Goal: Use online tool/utility: Utilize a website feature to perform a specific function

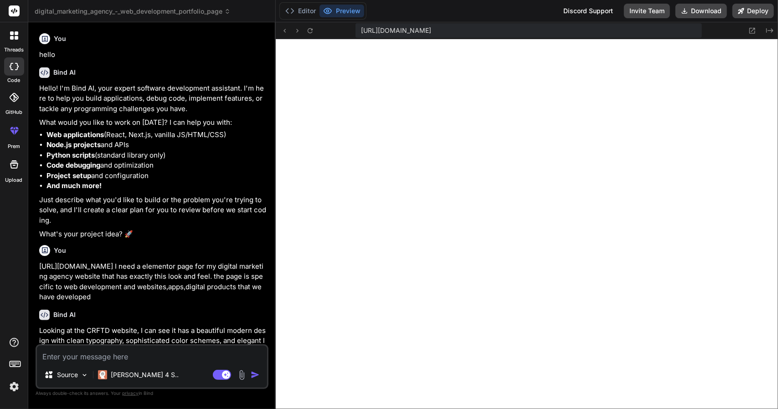
scroll to position [374, 0]
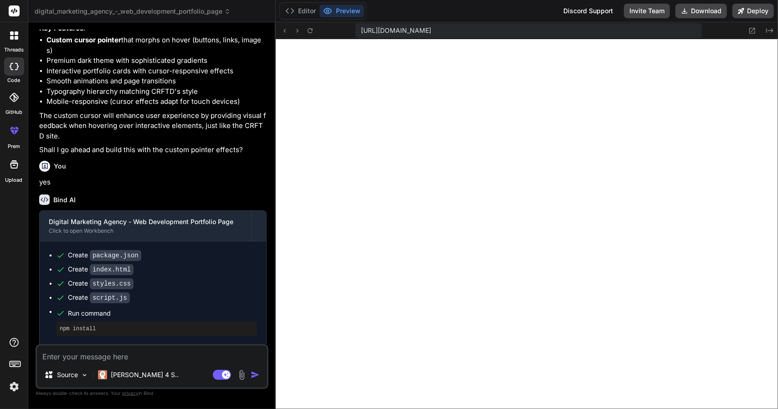
click at [153, 350] on textarea at bounding box center [152, 354] width 230 height 16
type textarea "n"
type textarea "x"
type textarea "no"
type textarea "x"
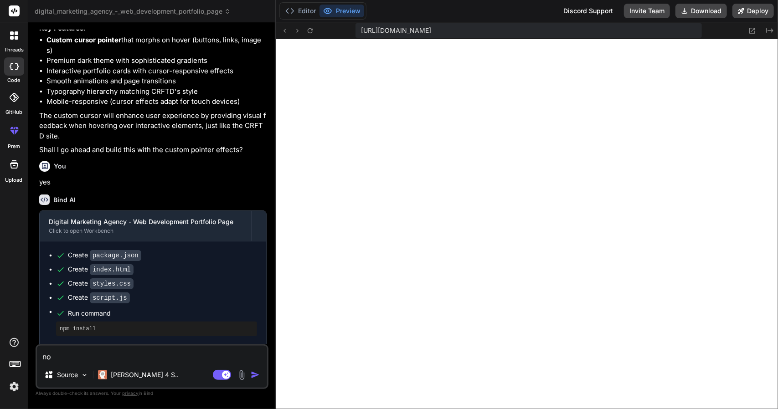
type textarea "now"
type textarea "x"
type textarea "now"
type textarea "x"
type textarea "now l"
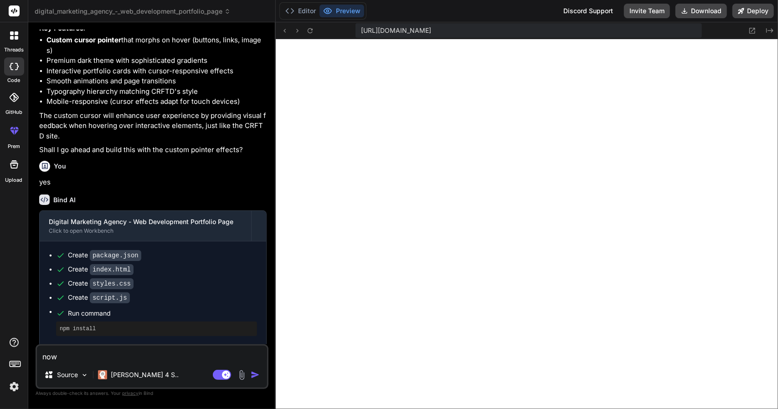
type textarea "x"
type textarea "now le"
type textarea "x"
type textarea "now ler"
type textarea "x"
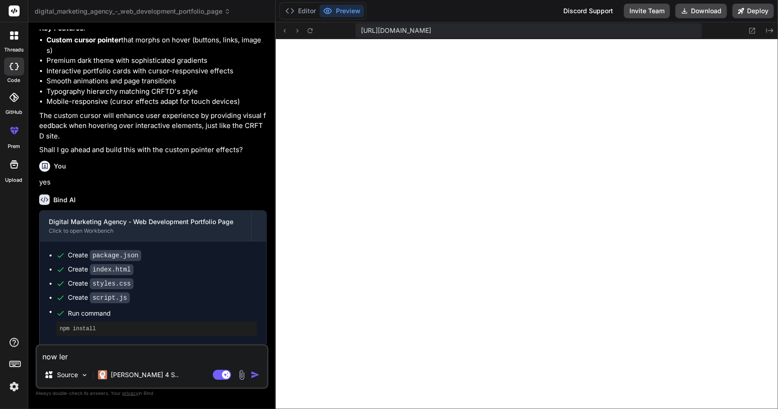
type textarea "now lers"
type textarea "x"
type textarea "now ler"
type textarea "x"
type textarea "now le"
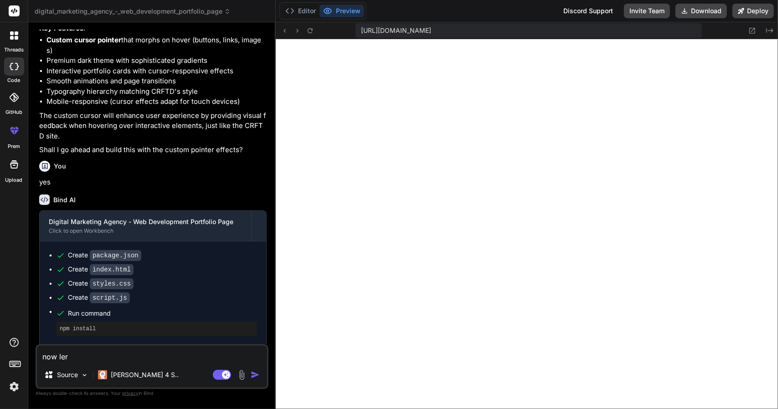
type textarea "x"
type textarea "now let"
type textarea "x"
type textarea "now lets"
type textarea "x"
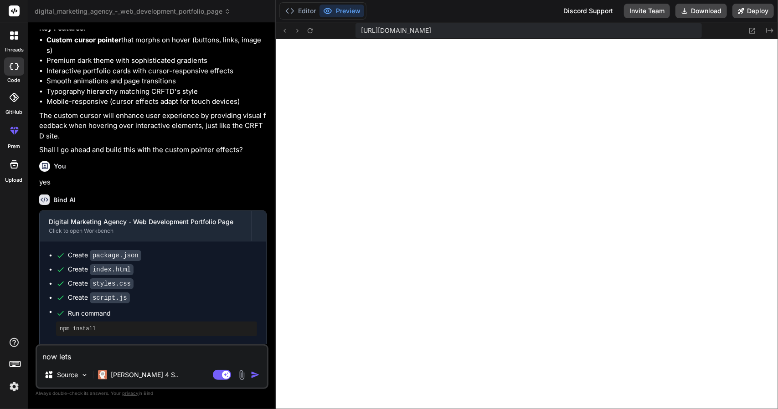
type textarea "now lets"
type textarea "x"
type textarea "now lets m"
type textarea "x"
type textarea "now lets ma"
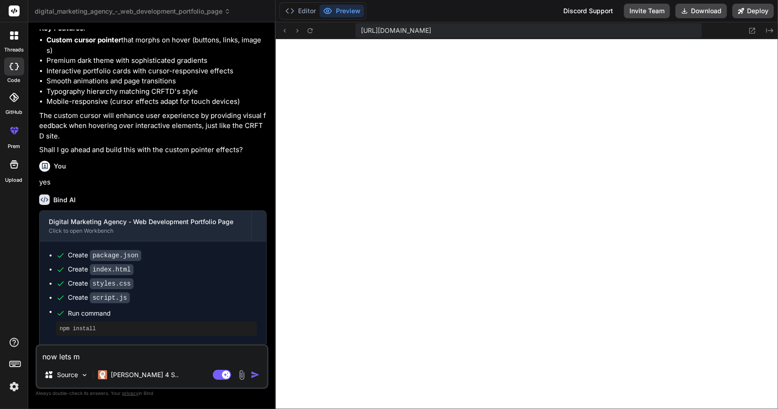
type textarea "x"
type textarea "now lets mak"
type textarea "x"
type textarea "now lets make"
type textarea "x"
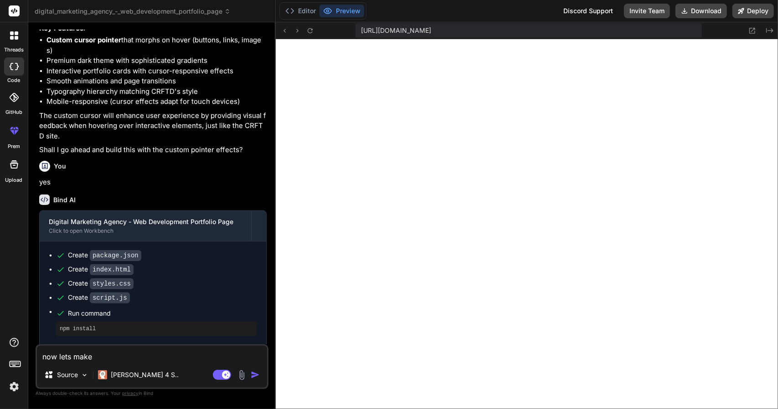
type textarea "now lets make"
type textarea "x"
type textarea "now lets make a"
type textarea "x"
type textarea "now lets make an"
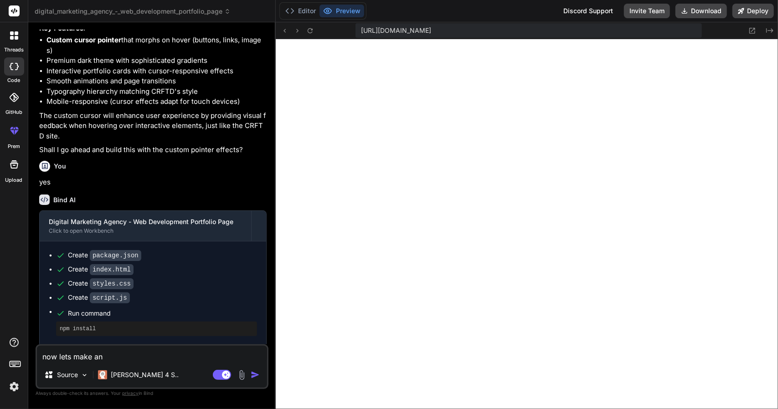
type textarea "x"
type textarea "now lets make an"
type textarea "x"
type textarea "now lets make an a"
type textarea "x"
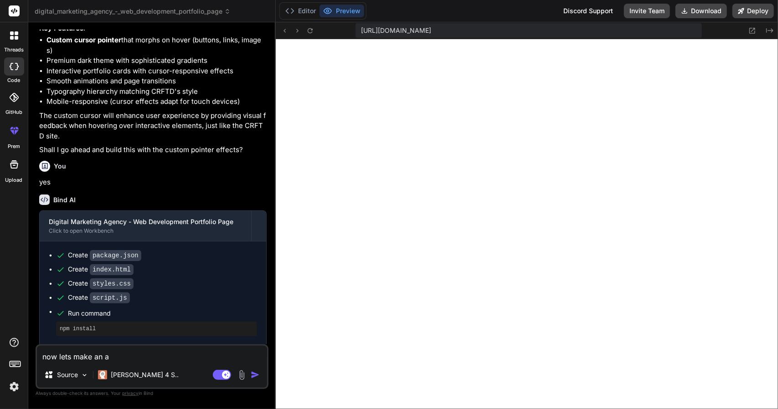
type textarea "now lets make an"
type textarea "x"
type textarea "now lets make an e"
type textarea "x"
type textarea "now lets make an en"
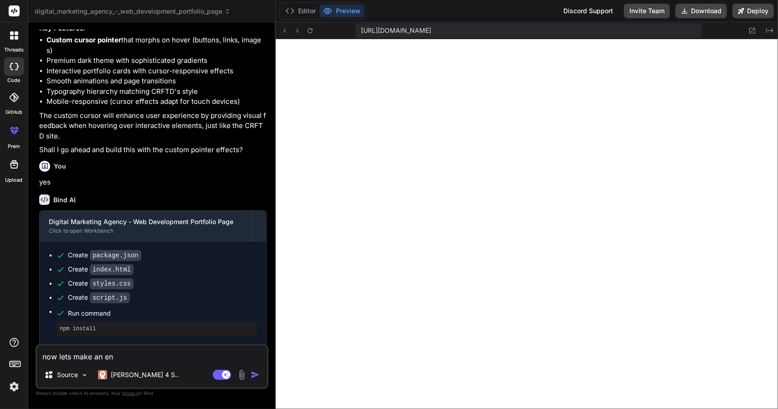
type textarea "x"
type textarea "now lets make an ent"
type textarea "x"
type textarea "now lets make an enti"
type textarea "x"
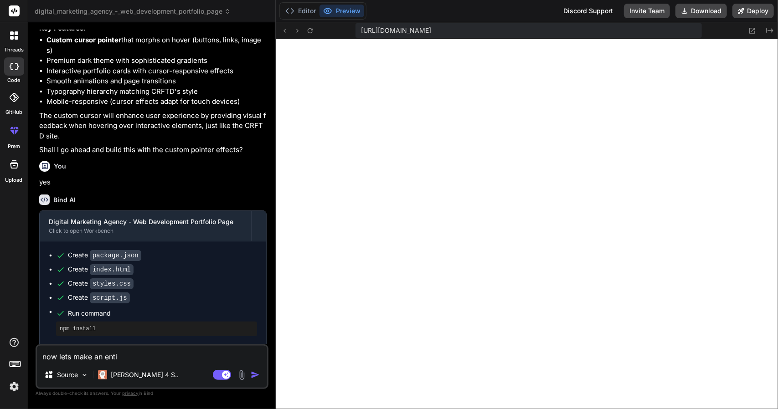
type textarea "now lets make an entir"
type textarea "x"
type textarea "now lets make an entire"
type textarea "x"
type textarea "now lets make an entire"
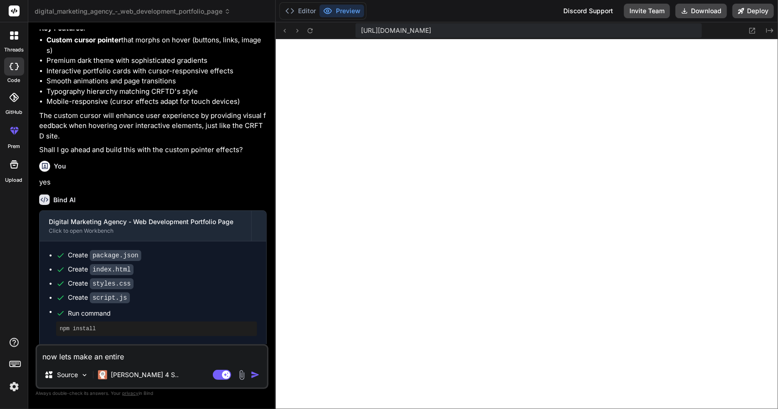
type textarea "x"
type textarea "now lets make an entire w"
type textarea "x"
type textarea "now lets make an entire we"
type textarea "x"
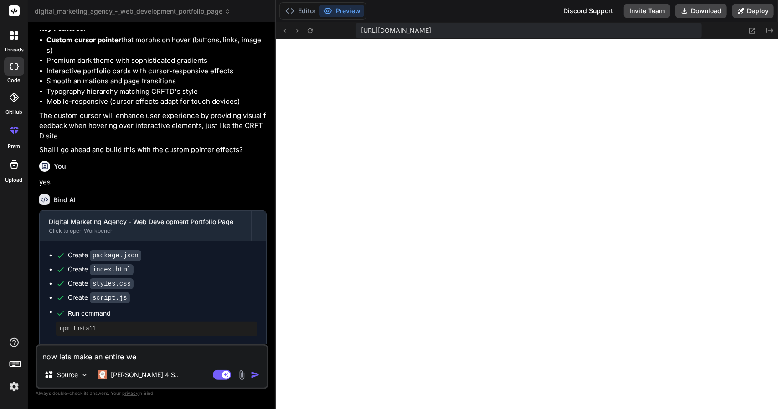
type textarea "now lets make an entire web"
type textarea "x"
type textarea "now lets make an entire webs"
type textarea "x"
type textarea "now lets make an entire websi"
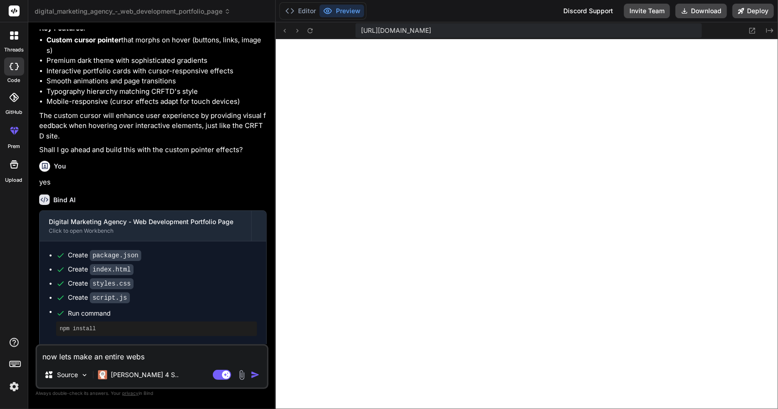
type textarea "x"
type textarea "now lets make an entire websit"
type textarea "x"
type textarea "now lets make an entire website"
type textarea "x"
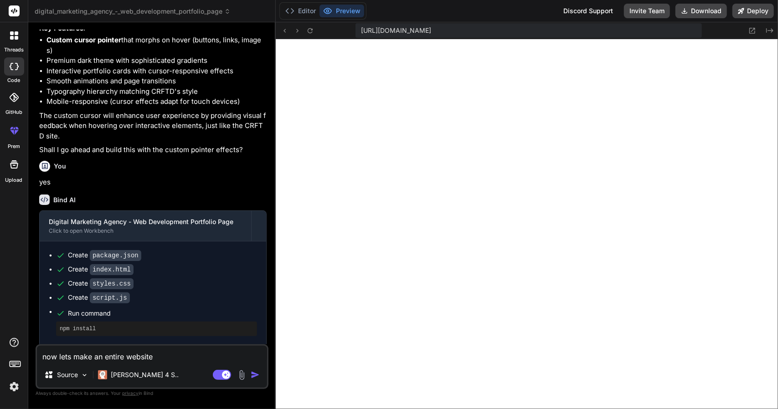
type textarea "now lets make an entire website"
type textarea "x"
type textarea "now lets make an entire website u"
type textarea "x"
type textarea "now lets make an entire website us"
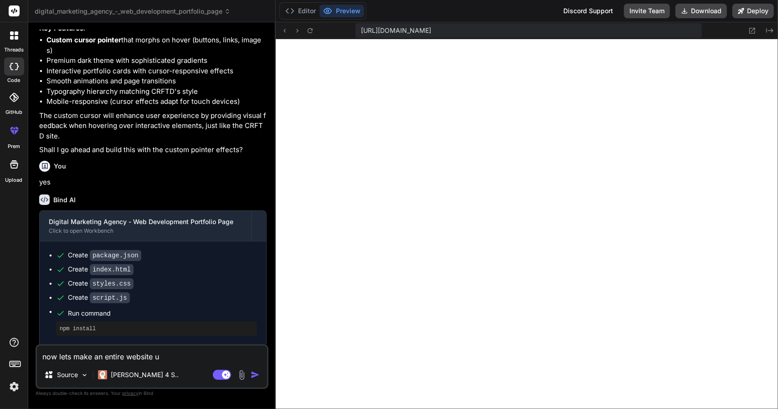
type textarea "x"
type textarea "now lets make an entire website usi"
type textarea "x"
type textarea "now lets make an entire website usig"
type textarea "x"
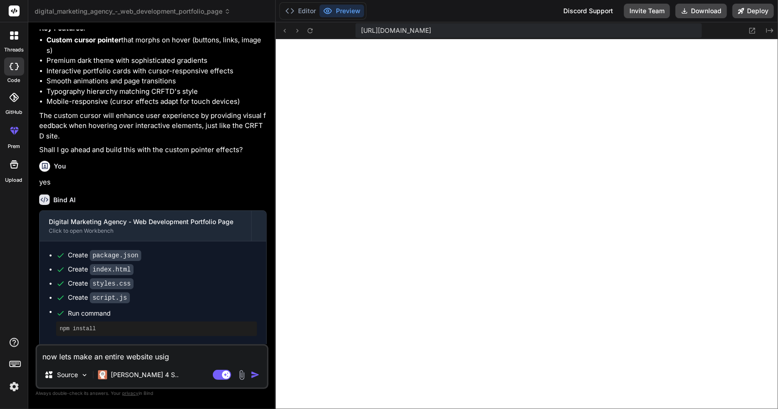
type textarea "now lets make an entire website usig"
type textarea "x"
type textarea "now lets make an entire website usig"
type textarea "x"
type textarea "now lets make an entire website usi"
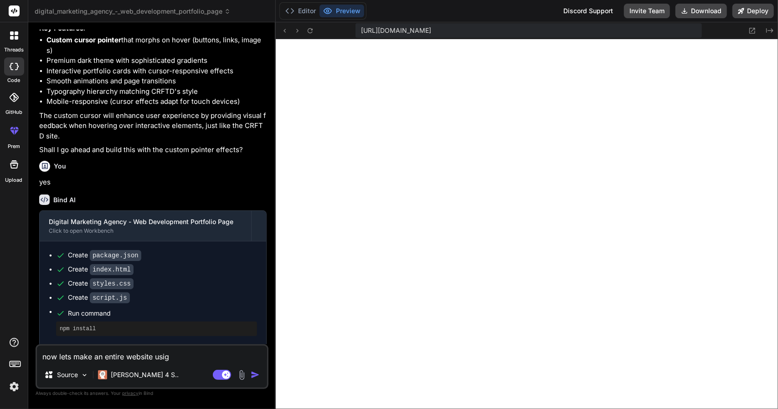
type textarea "x"
type textarea "now lets make an entire website usin"
type textarea "x"
type textarea "now lets make an entire website using"
type textarea "x"
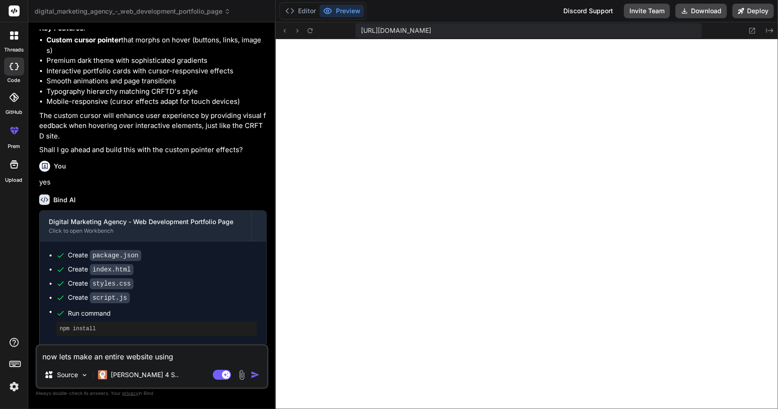
type textarea "now lets make an entire website using"
type textarea "x"
type textarea "now lets make an entire website using th"
type textarea "x"
type textarea "now lets make an entire website using thi"
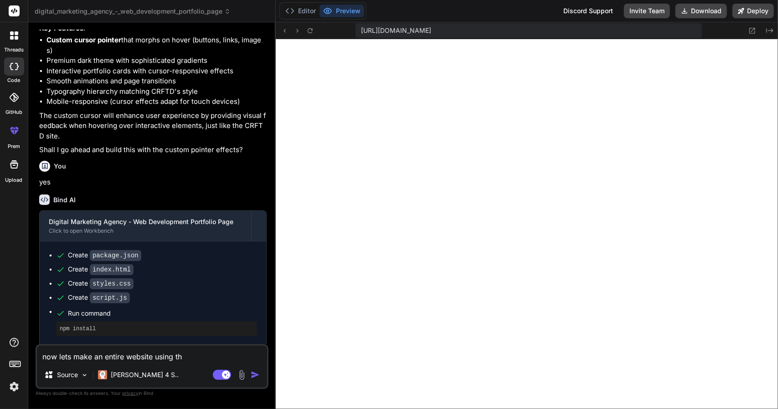
type textarea "x"
type textarea "now lets make an entire website using this"
type textarea "x"
type textarea "now lets make an entire website using this"
type textarea "x"
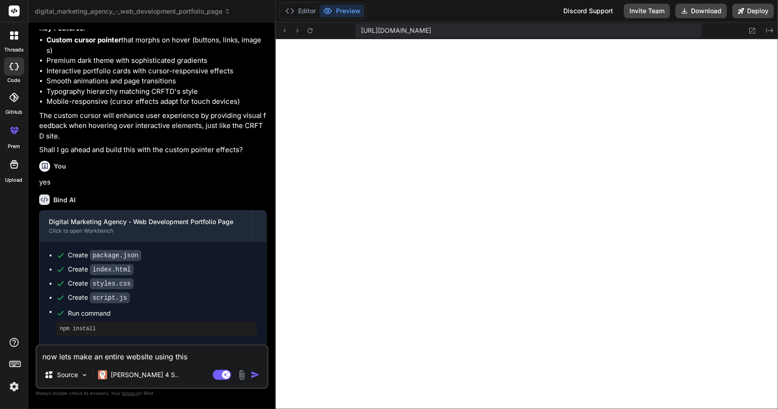
type textarea "now lets make an entire website using this a"
type textarea "x"
type textarea "now lets make an entire website using this as"
type textarea "x"
type textarea "now lets make an entire website using this as"
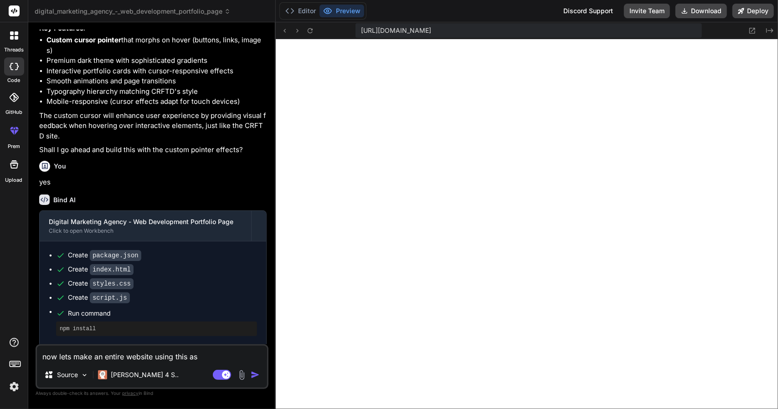
type textarea "x"
type textarea "now lets make an entire website using this as a"
type textarea "x"
type textarea "now lets make an entire website using this as a"
type textarea "x"
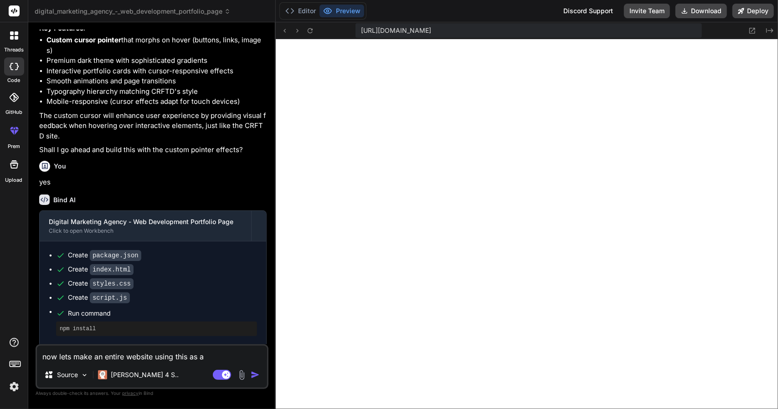
type textarea "now lets make an entire website using this as a t"
type textarea "x"
type textarea "now lets make an entire website using this as a te"
type textarea "x"
type textarea "now lets make an entire website using this as a tem"
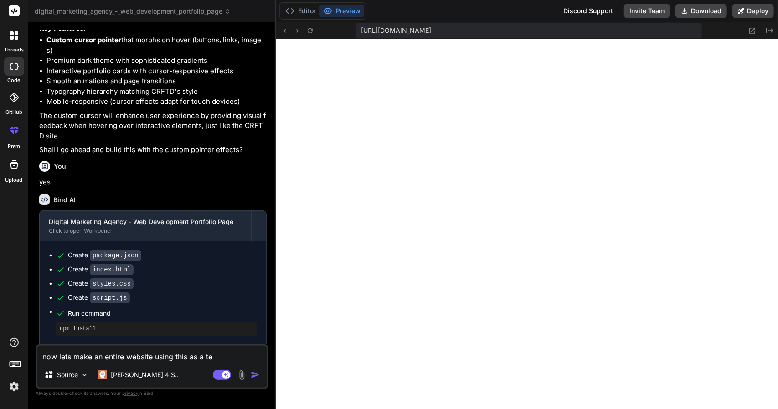
type textarea "x"
type textarea "now lets make an entire website using this as a temp"
type textarea "x"
type textarea "now lets make an entire website using this as a templ"
type textarea "x"
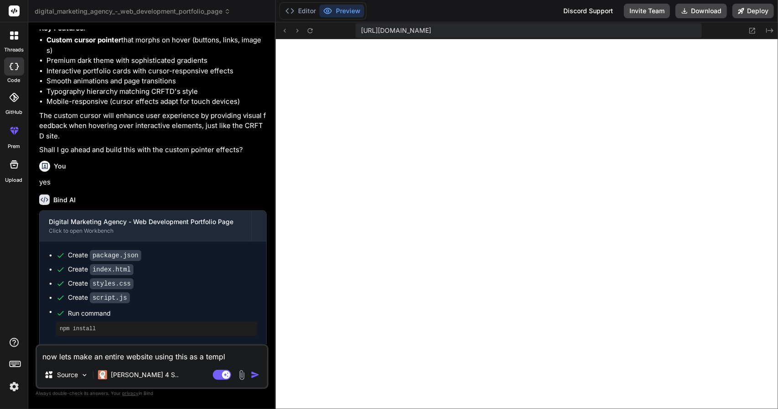
type textarea "now lets make an entire website using this as a templa"
type textarea "x"
type textarea "now lets make an entire website using this as a templae"
type textarea "x"
type textarea "now lets make an entire website using this as a templae"
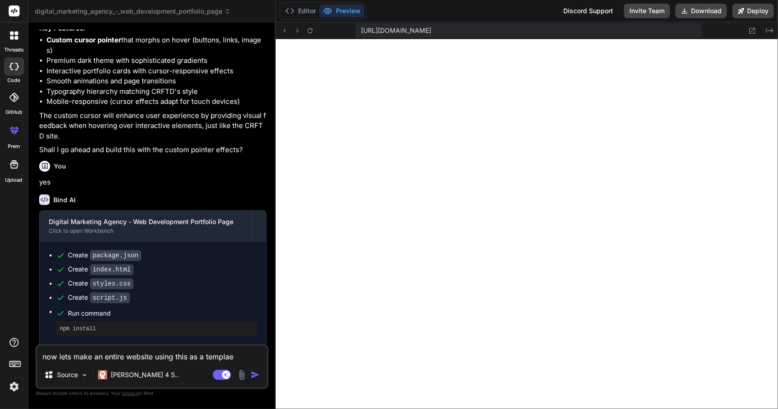
type textarea "x"
type textarea "now lets make an entire website using this as a templae"
type textarea "x"
type textarea "now lets make an entire website using this as a templa"
type textarea "x"
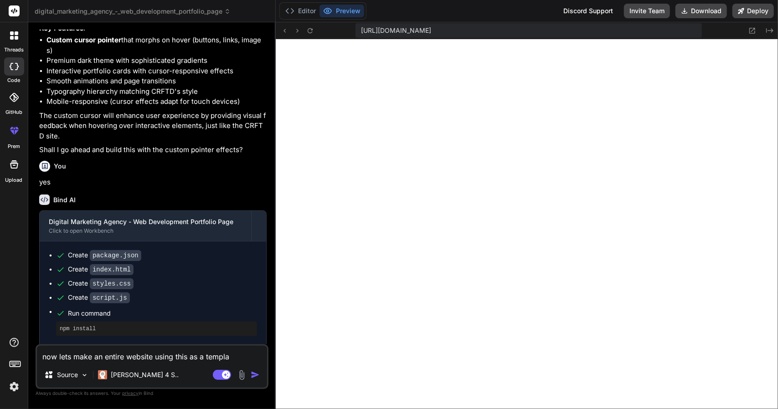
type textarea "now lets make an entire website using this as a templat"
type textarea "x"
type textarea "now lets make an entire website using this as a template"
type textarea "x"
type textarea "now lets make an entire website using this as a template"
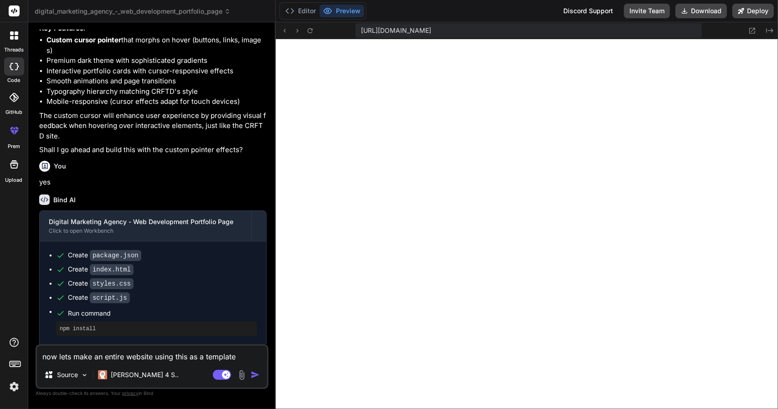
type textarea "x"
type textarea "now lets make an entire website using this as a template"
type textarea "x"
type textarea "now lets make an entire website using this as a template."
type textarea "x"
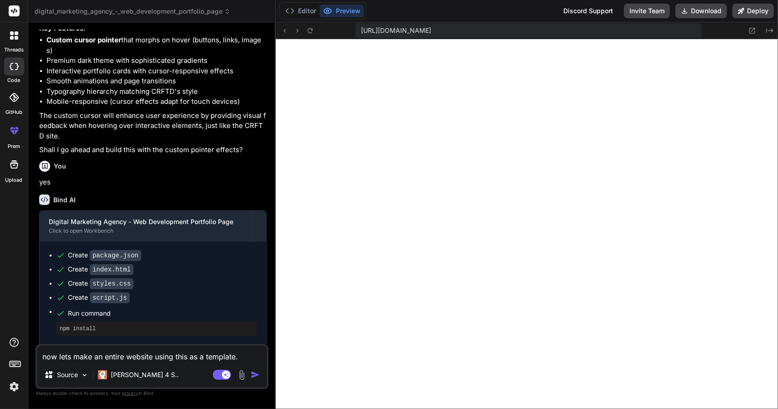
type textarea "now lets make an entire website using this as a template."
type textarea "x"
type textarea "now lets make an entire website using this as a template. a"
type textarea "x"
type textarea "now lets make an entire website using this as a template. al"
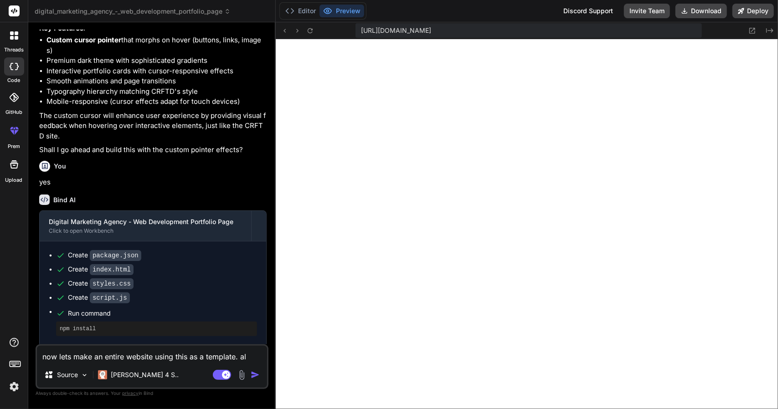
type textarea "x"
type textarea "now lets make an entire website using this as a template. all"
type textarea "x"
type textarea "now lets make an entire website using this as a template. all"
type textarea "x"
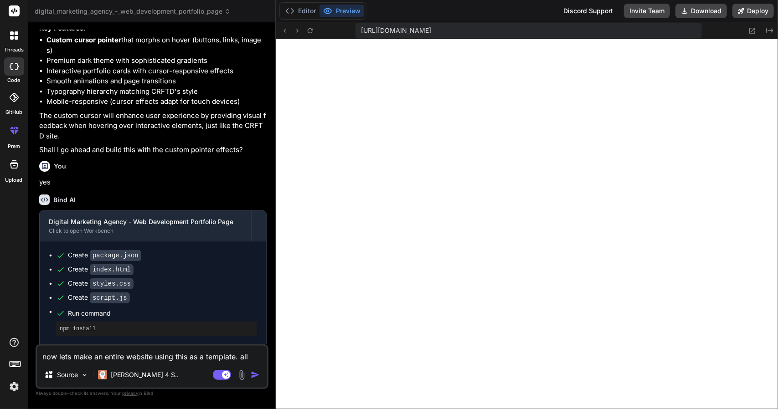
type textarea "now lets make an entire website using this as a template. all d"
type textarea "x"
type textarea "now lets make an entire website using this as a template. all di"
type textarea "x"
type textarea "now lets make an entire website using this as a template. all dif"
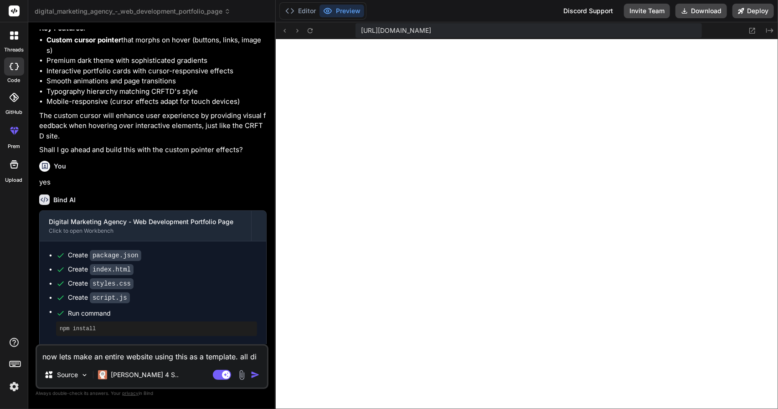
type textarea "x"
type textarea "now lets make an entire website using this as a template. all diff"
type textarea "x"
type textarea "now lets make an entire website using this as a template. all diffe"
type textarea "x"
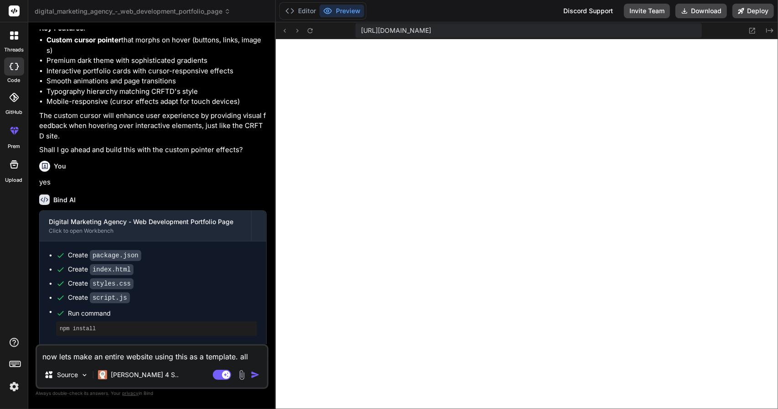
type textarea "now lets make an entire website using this as a template. all differ"
type textarea "x"
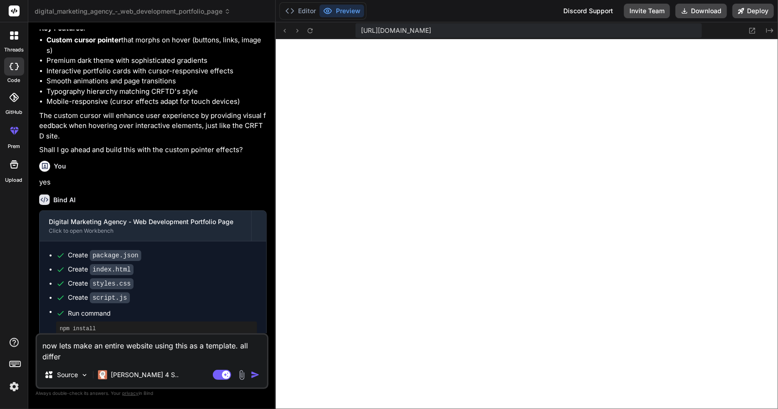
type textarea "now lets make an entire website using this as a template. all differe"
type textarea "x"
type textarea "now lets make an entire website using this as a template. all differen"
type textarea "x"
type textarea "now lets make an entire website using this as a template. all different"
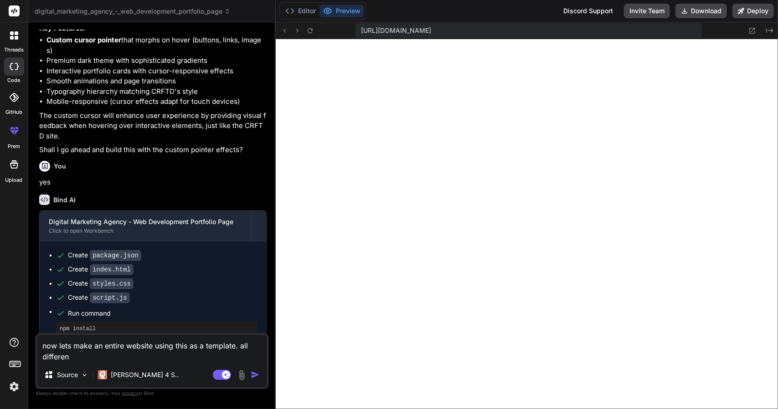
type textarea "x"
type textarea "now lets make an entire website using this as a template. all different"
type textarea "x"
type textarea "now lets make an entire website using this as a template. all different p"
type textarea "x"
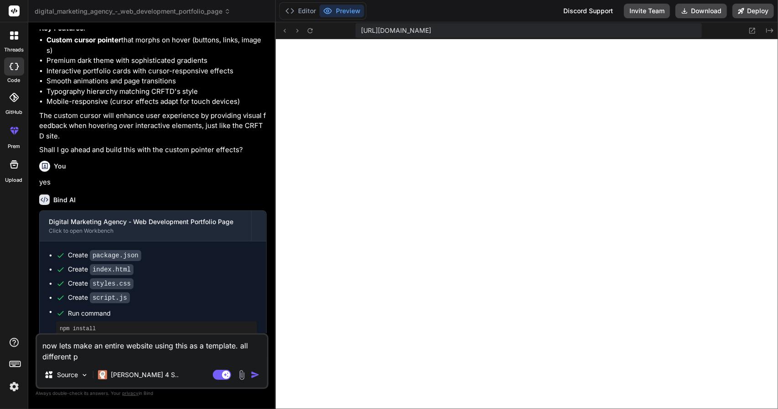
type textarea "now lets make an entire website using this as a template. all different pa"
type textarea "x"
type textarea "now lets make an entire website using this as a template. all different pag"
type textarea "x"
type textarea "now lets make an entire website using this as a template. all different pags"
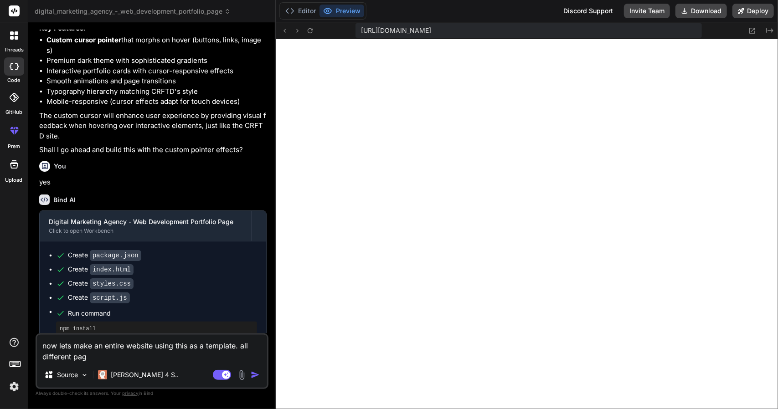
type textarea "x"
type textarea "now lets make an entire website using this as a template. all different pags"
type textarea "x"
type textarea "now lets make an entire website using this as a template. all different pags"
type textarea "x"
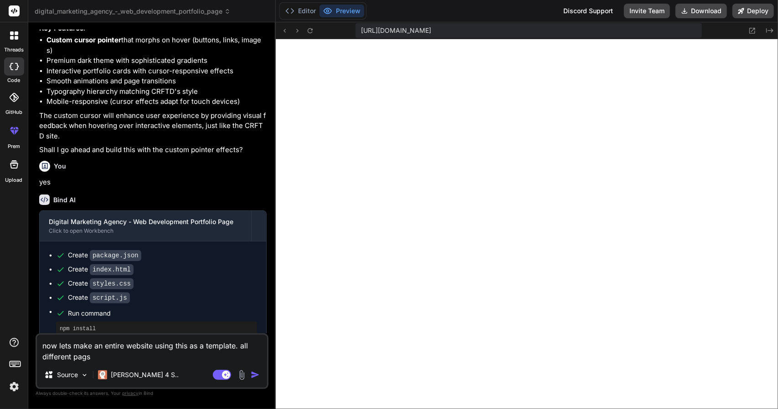
type textarea "now lets make an entire website using this as a template. all different pag"
type textarea "x"
type textarea "now lets make an entire website using this as a template. all different page"
type textarea "x"
type textarea "now lets make an entire website using this as a template. all different pages"
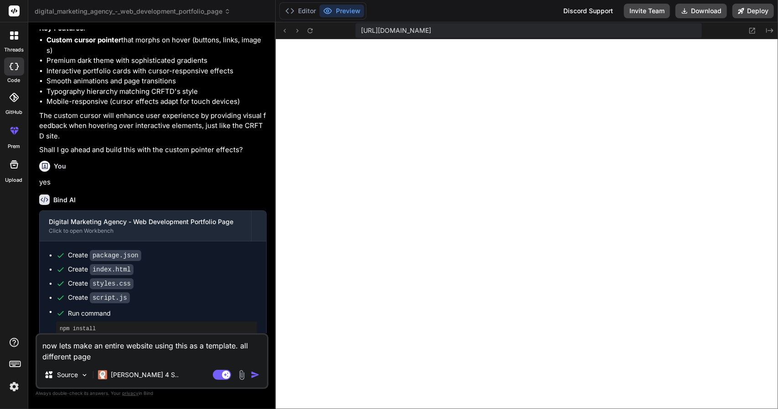
type textarea "x"
type textarea "now lets make an entire website using this as a template. all different pages"
type textarea "x"
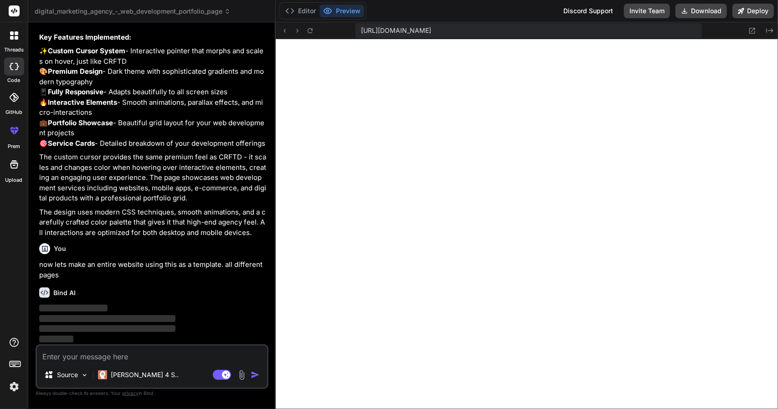
scroll to position [1229, 0]
click at [88, 373] on div "Source" at bounding box center [66, 375] width 51 height 18
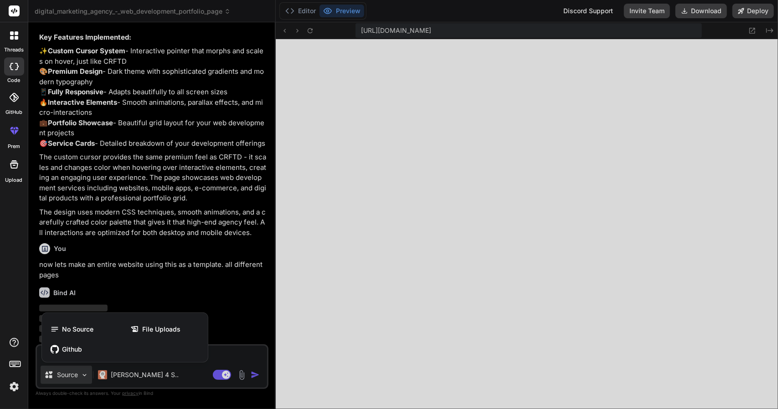
click at [88, 373] on div at bounding box center [389, 204] width 778 height 409
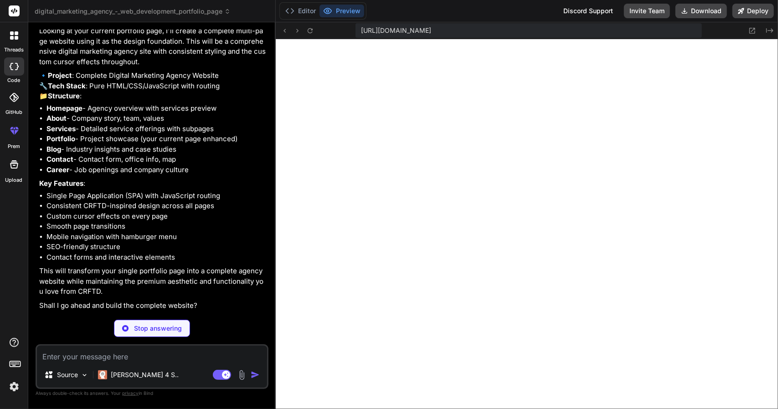
scroll to position [1495, 0]
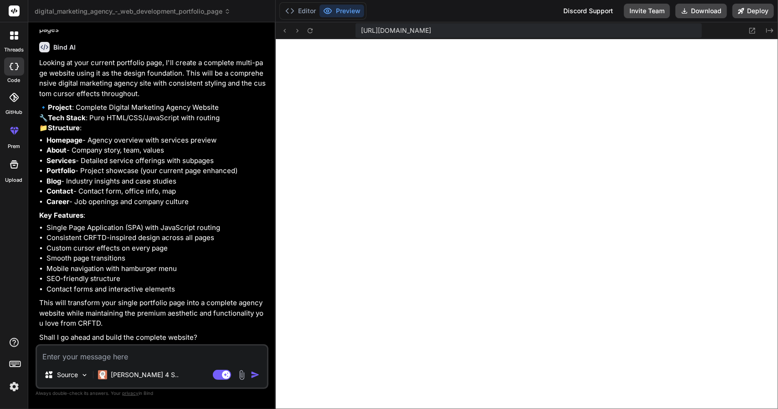
type textarea "x"
click at [183, 350] on textarea at bounding box center [152, 354] width 230 height 16
type textarea "ye"
type textarea "x"
type textarea "yes"
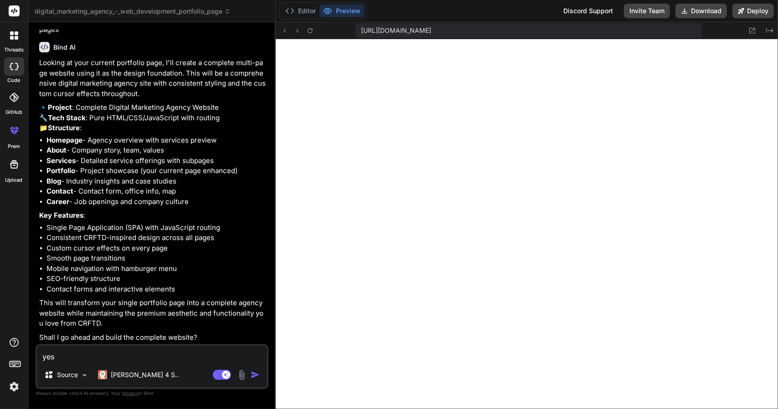
type textarea "x"
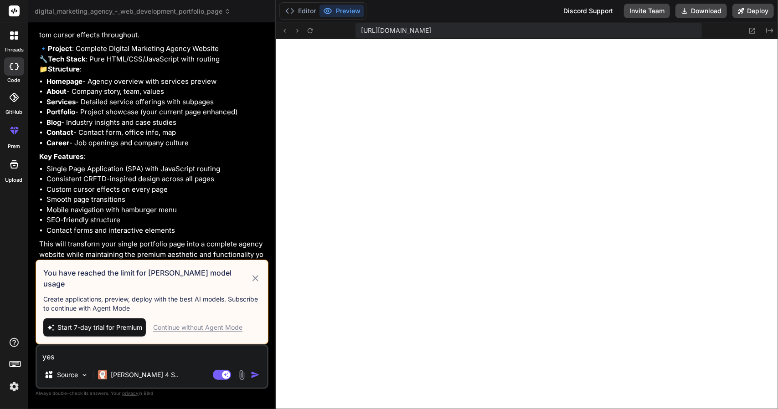
scroll to position [1516, 0]
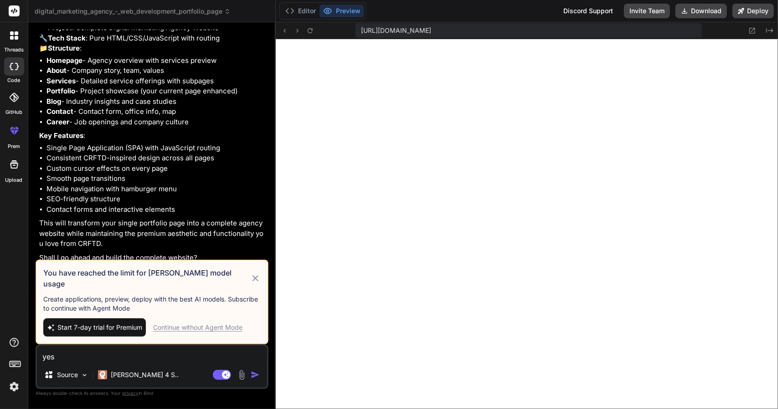
click at [224, 329] on div "Continue without Agent Mode" at bounding box center [197, 327] width 89 height 9
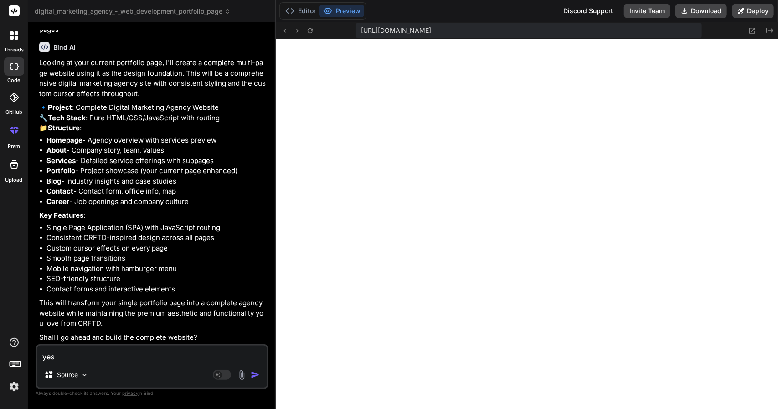
click at [176, 349] on textarea "yes" at bounding box center [152, 354] width 230 height 16
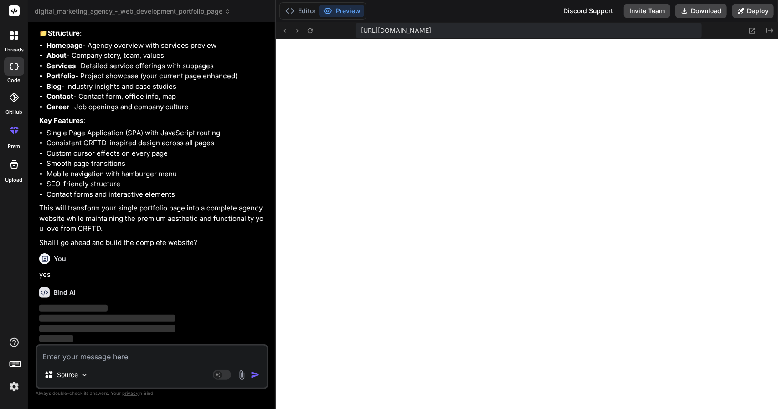
scroll to position [1590, 0]
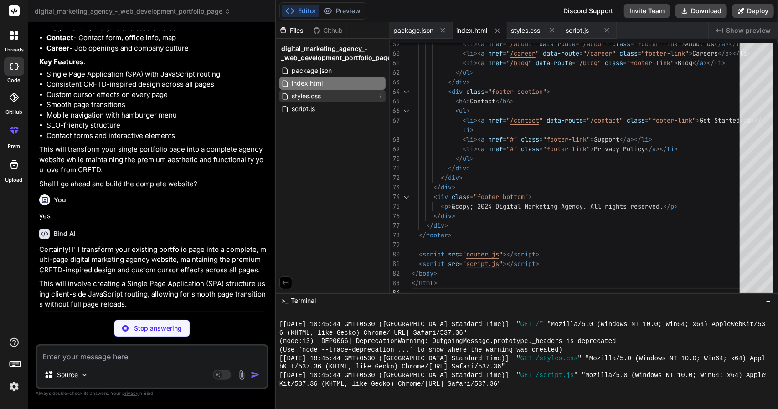
click at [310, 102] on div "styles.css" at bounding box center [332, 96] width 106 height 13
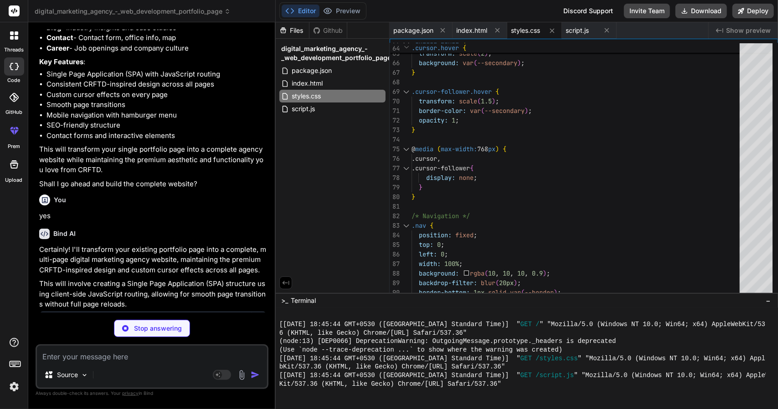
click at [310, 118] on div "digital_marketing_agency_-_web_development_portfolio_page package.json index.ht…" at bounding box center [332, 79] width 113 height 80
click at [325, 99] on div "styles.css" at bounding box center [332, 96] width 106 height 13
click at [342, 104] on div "script.js" at bounding box center [332, 109] width 106 height 13
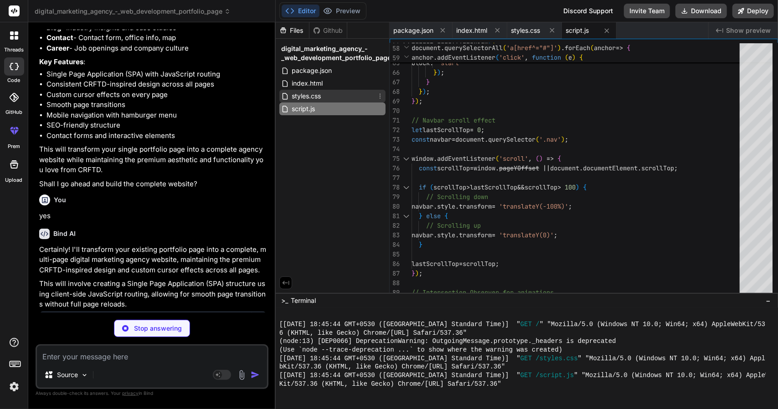
click at [350, 96] on div "styles.css" at bounding box center [332, 96] width 106 height 13
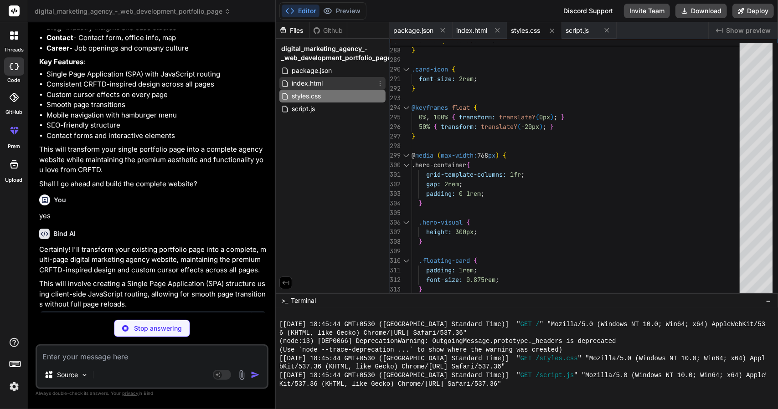
click at [329, 79] on div "index.html" at bounding box center [332, 83] width 106 height 13
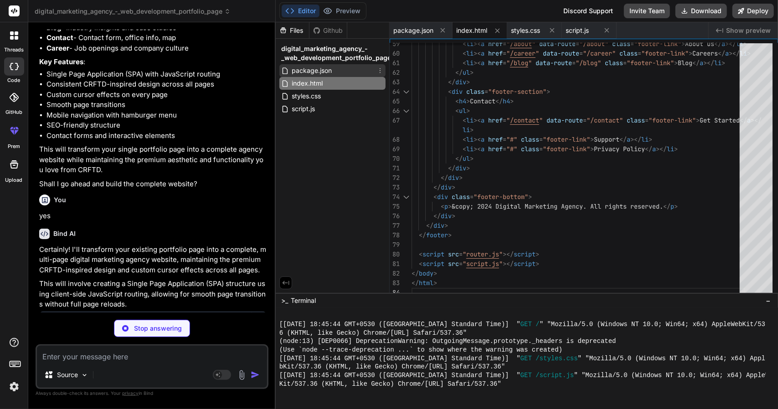
click at [339, 75] on div "package.json" at bounding box center [332, 70] width 106 height 13
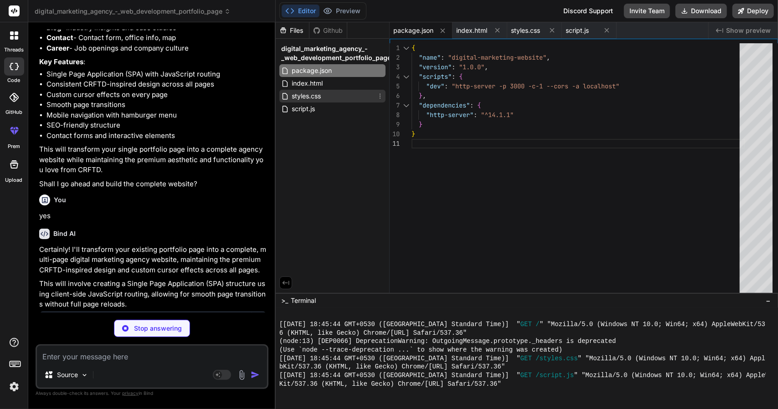
click at [334, 97] on div "styles.css" at bounding box center [332, 96] width 106 height 13
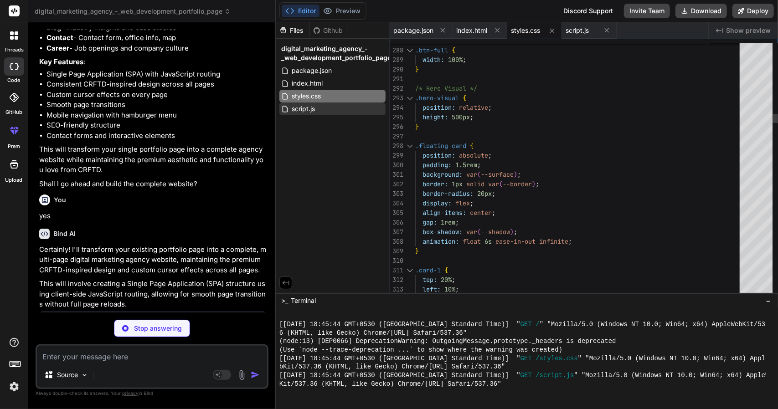
drag, startPoint x: 334, startPoint y: 116, endPoint x: 335, endPoint y: 111, distance: 5.3
click at [335, 111] on div "digital_marketing_agency_-_web_development_portfolio_page package.json index.ht…" at bounding box center [332, 79] width 113 height 80
click at [335, 111] on div "script.js" at bounding box center [332, 109] width 106 height 13
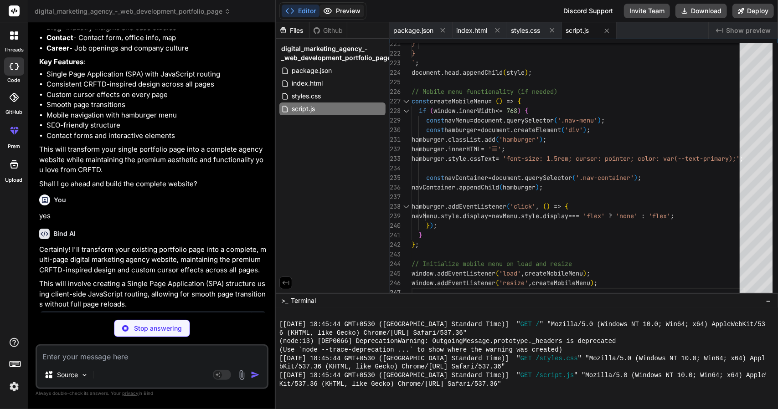
click at [334, 7] on button "Preview" at bounding box center [341, 11] width 45 height 13
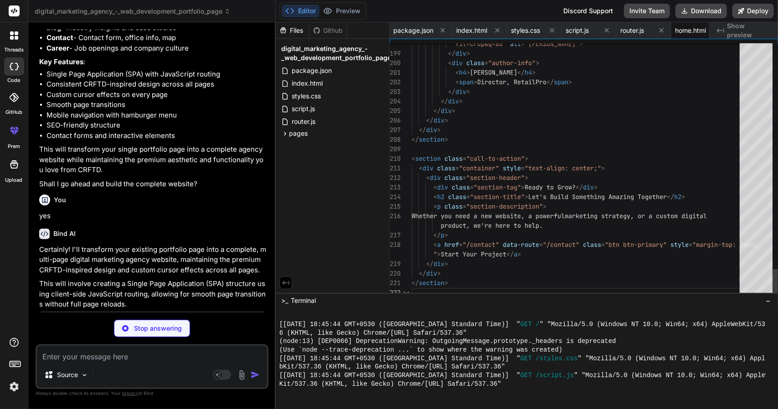
scroll to position [0, 16]
click at [240, 375] on img at bounding box center [241, 375] width 10 height 10
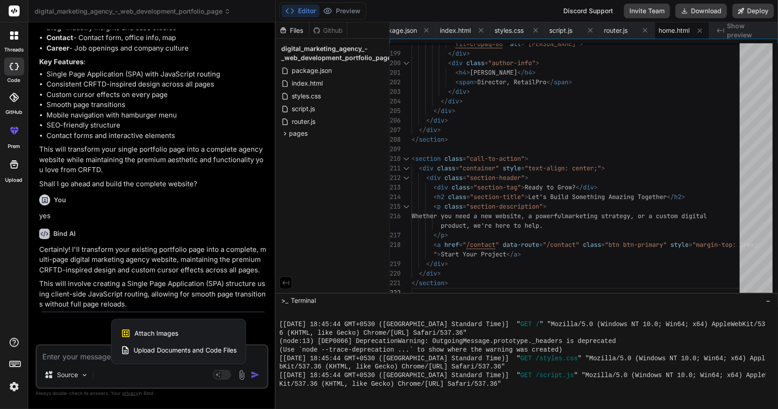
click at [240, 375] on div at bounding box center [389, 204] width 778 height 409
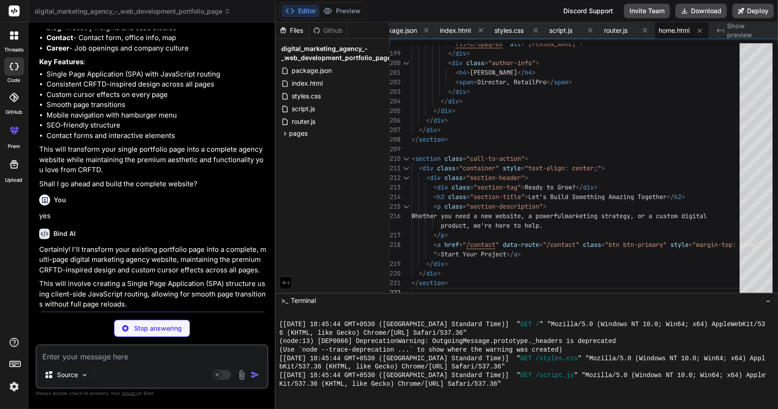
click at [240, 375] on img at bounding box center [241, 375] width 10 height 10
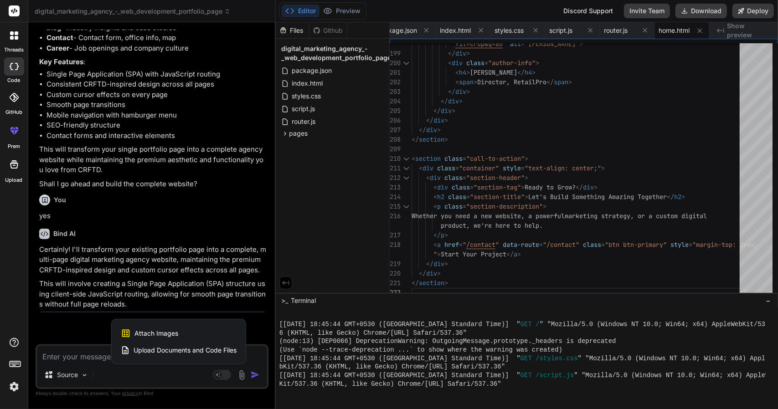
click at [240, 375] on div at bounding box center [389, 204] width 778 height 409
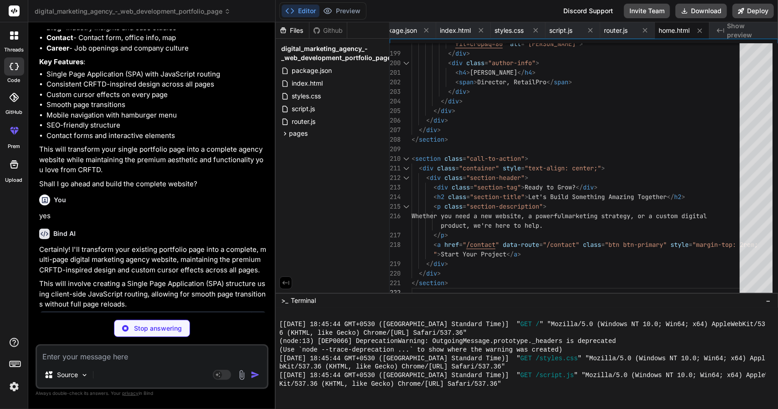
scroll to position [0, 71]
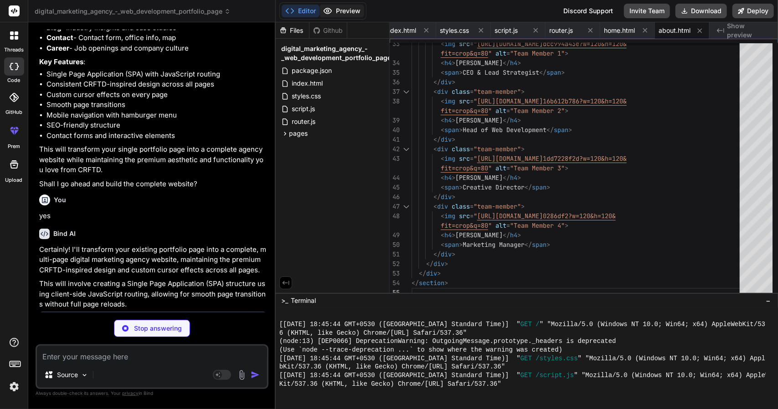
click at [351, 9] on button "Preview" at bounding box center [341, 11] width 45 height 13
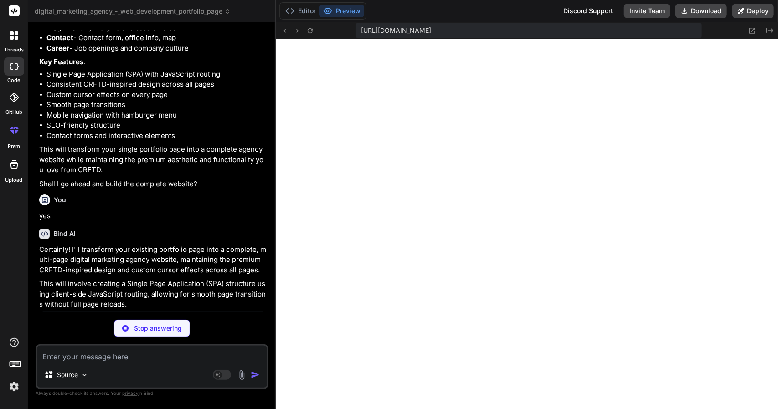
scroll to position [0, 134]
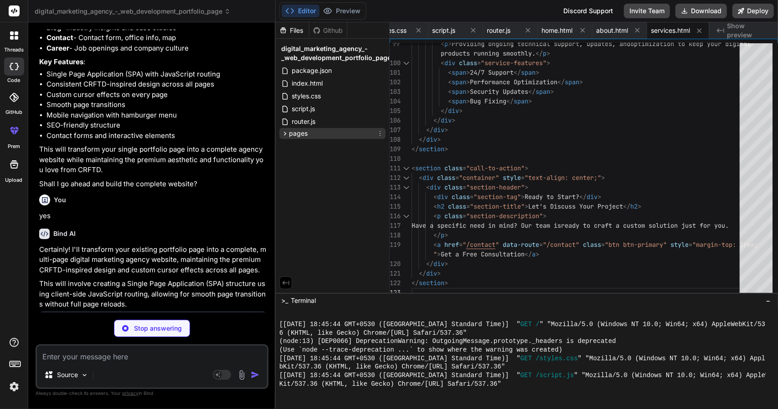
click at [285, 132] on icon at bounding box center [285, 134] width 8 height 8
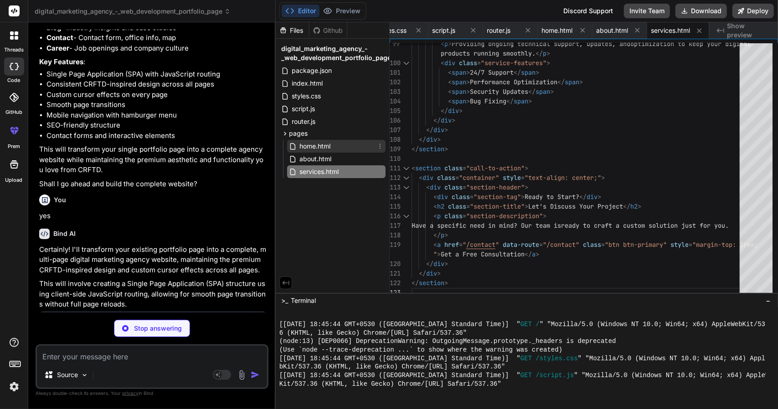
click at [298, 140] on div "home.html" at bounding box center [336, 146] width 98 height 13
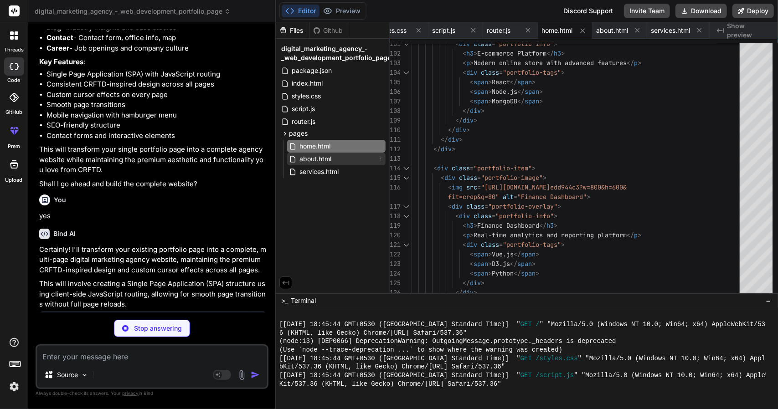
click at [312, 163] on span "about.html" at bounding box center [315, 159] width 34 height 11
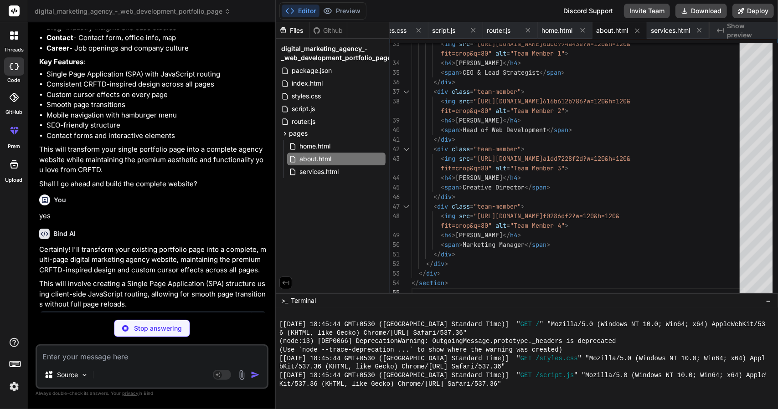
click at [317, 179] on div "home.html about.html services.html" at bounding box center [332, 159] width 106 height 40
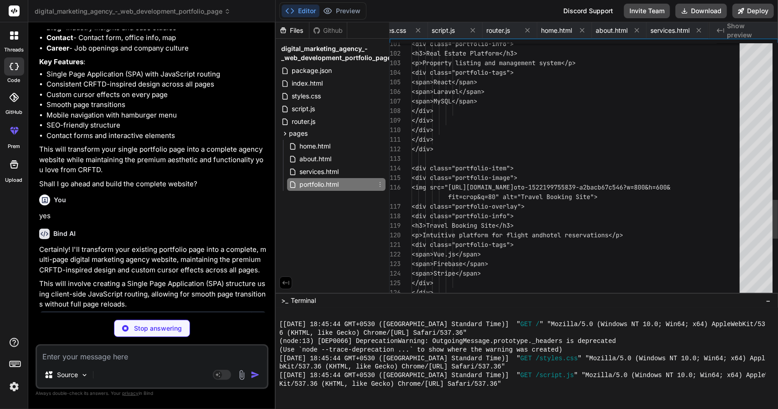
scroll to position [0, 196]
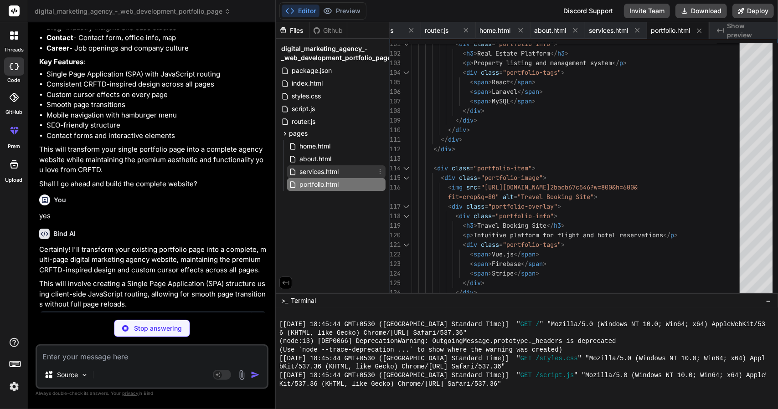
click at [323, 174] on span "services.html" at bounding box center [318, 171] width 41 height 11
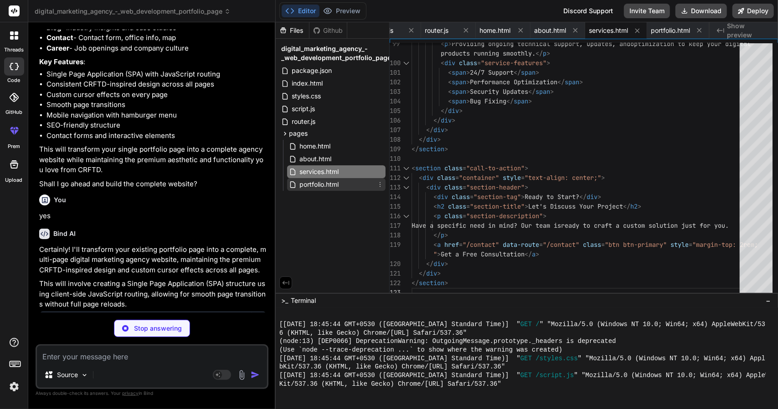
click at [326, 187] on span "portfolio.html" at bounding box center [318, 184] width 41 height 11
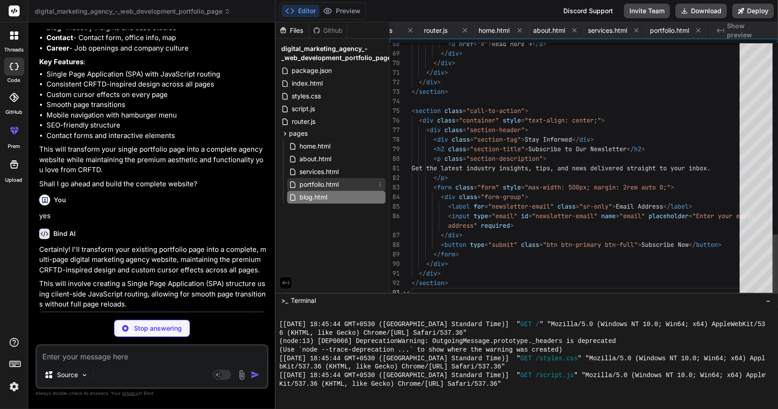
scroll to position [0, 251]
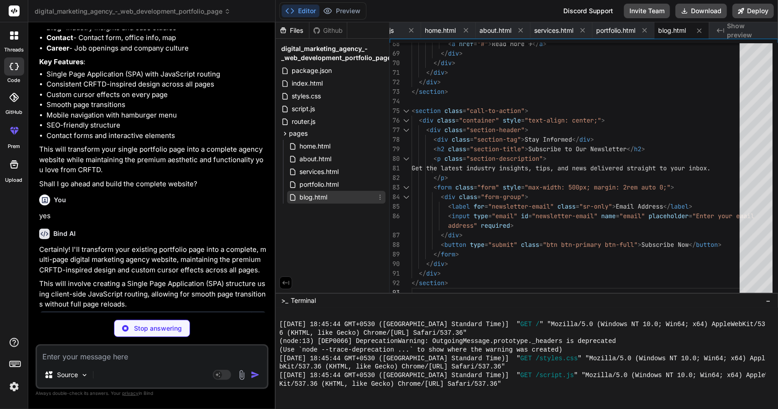
click at [328, 197] on div "blog.html" at bounding box center [336, 197] width 98 height 13
click at [339, 185] on span "portfolio.html" at bounding box center [318, 184] width 41 height 11
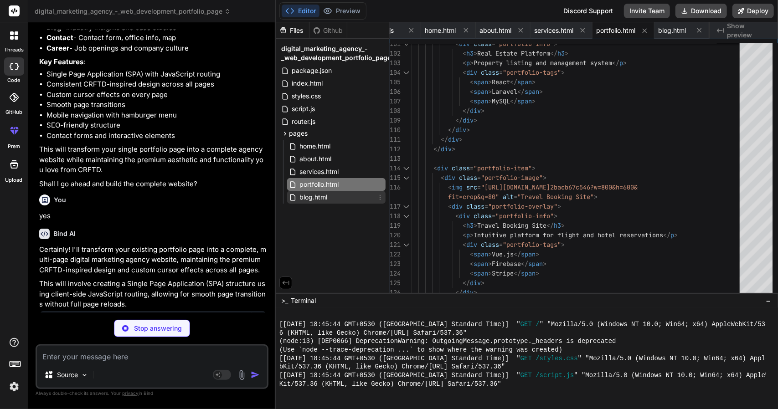
click at [335, 200] on div "blog.html" at bounding box center [336, 197] width 98 height 13
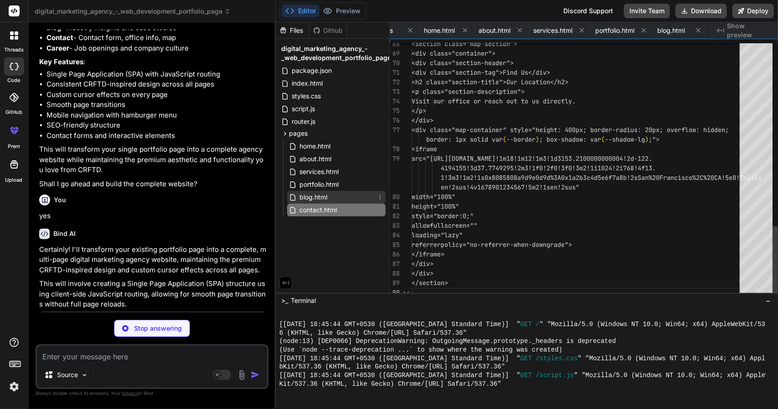
scroll to position [0, 311]
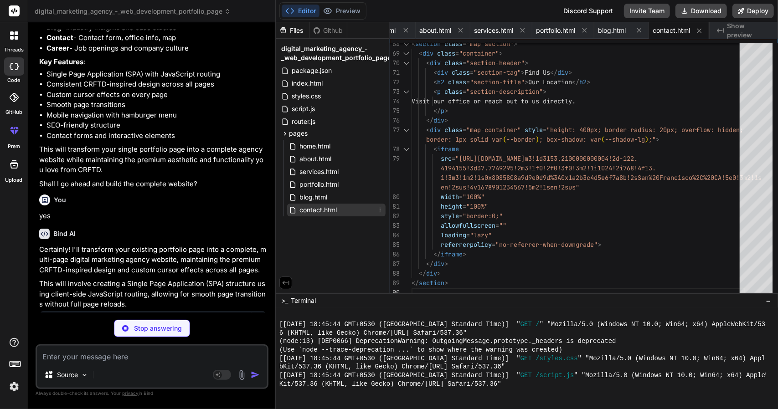
click at [336, 209] on span "contact.html" at bounding box center [317, 210] width 39 height 11
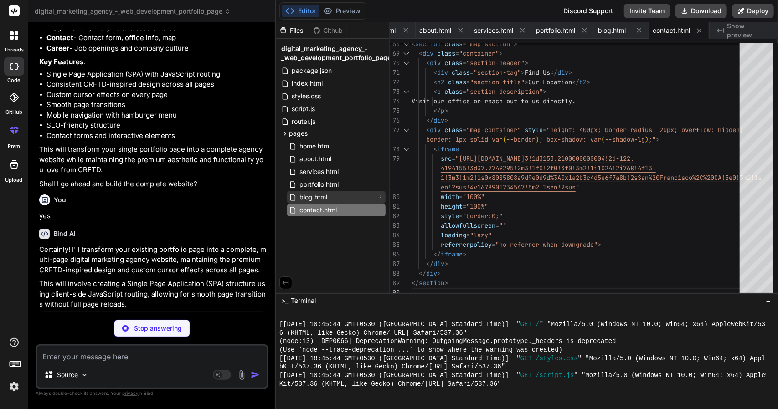
click at [344, 202] on div "blog.html" at bounding box center [336, 197] width 98 height 13
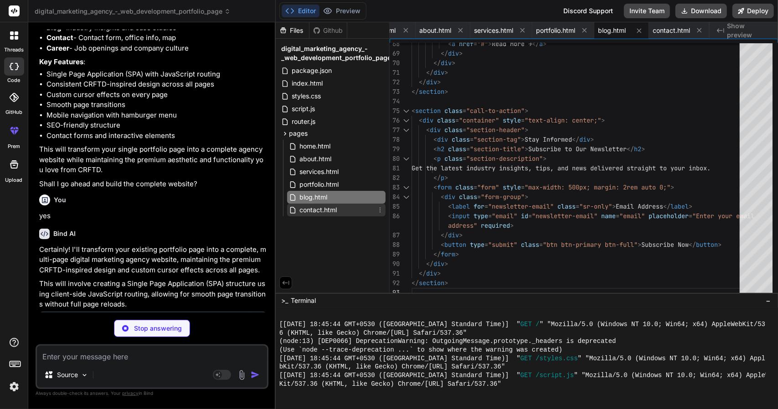
click at [344, 215] on div "contact.html" at bounding box center [336, 210] width 98 height 13
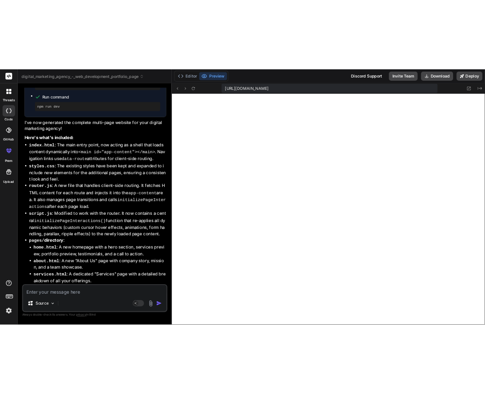
scroll to position [2285, 0]
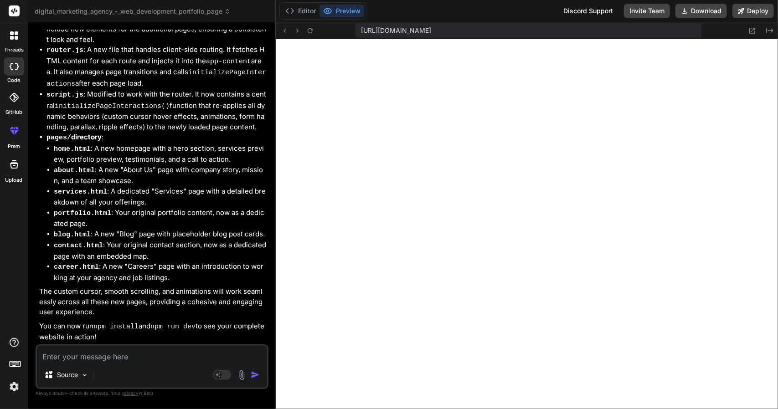
click at [125, 356] on textarea at bounding box center [152, 354] width 230 height 16
paste textarea "[URL][DOMAIN_NAME]"
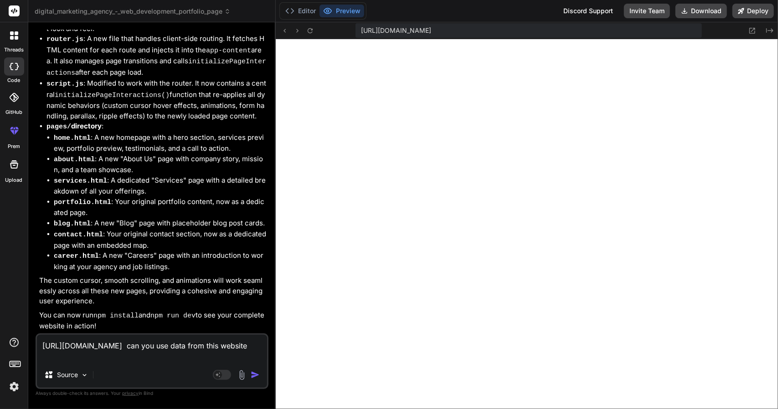
click at [200, 343] on textarea "[URL][DOMAIN_NAME] can you use data from this website" at bounding box center [152, 348] width 230 height 27
click at [42, 356] on textarea "[URL][DOMAIN_NAME] can you use the written data from this website" at bounding box center [152, 348] width 230 height 27
click at [136, 358] on textarea "[URL][DOMAIN_NAME] can you use the written data and matter from this website" at bounding box center [152, 348] width 230 height 27
click at [161, 355] on textarea "[URL][DOMAIN_NAME] can you use the written data and matter from this website" at bounding box center [152, 348] width 230 height 27
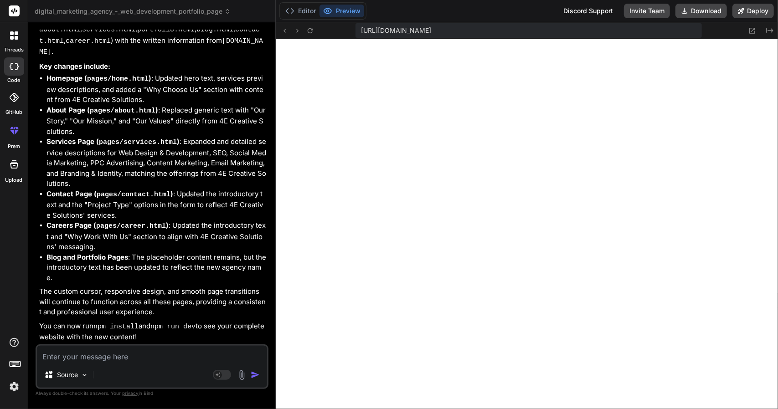
scroll to position [1769, 0]
click at [316, 12] on button "Editor" at bounding box center [301, 11] width 38 height 13
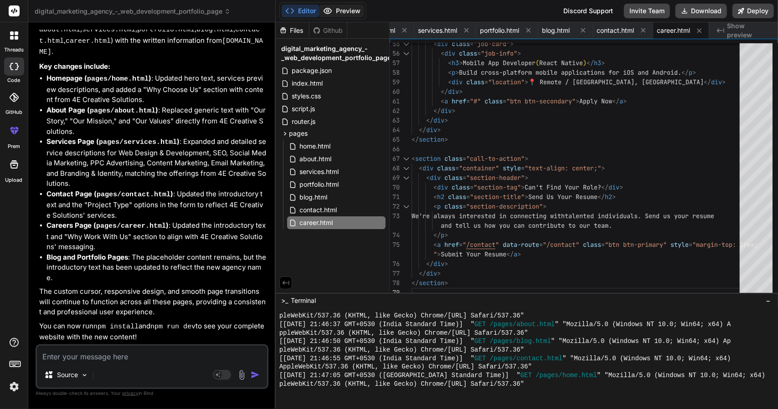
click at [334, 6] on button "Preview" at bounding box center [341, 11] width 45 height 13
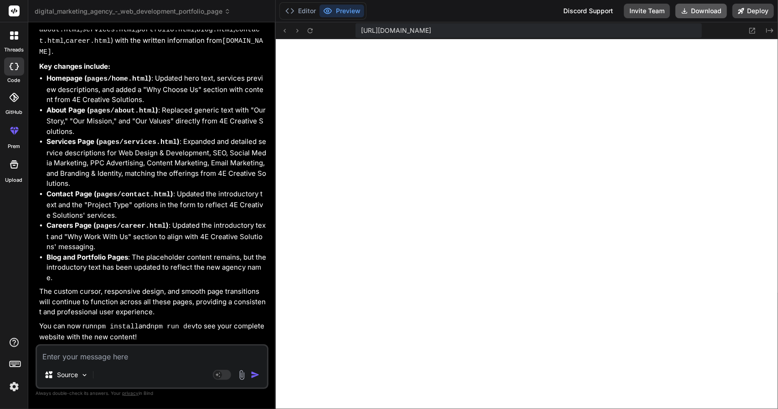
click at [703, 5] on button "Download" at bounding box center [700, 11] width 51 height 15
